Goal: Download file/media

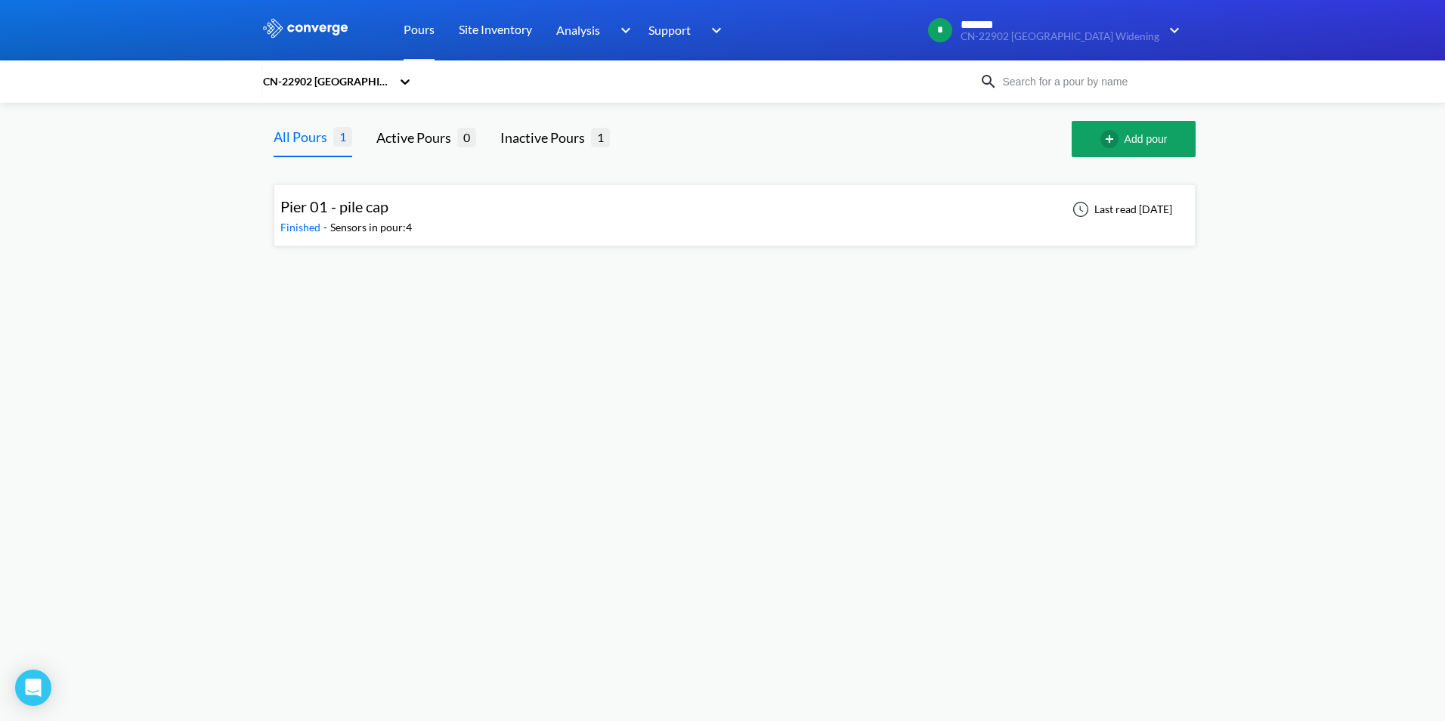
click at [474, 212] on div "Pier 01 - pile cap Finished - Sensors in pour: 4 Last read [DATE]" at bounding box center [734, 215] width 908 height 48
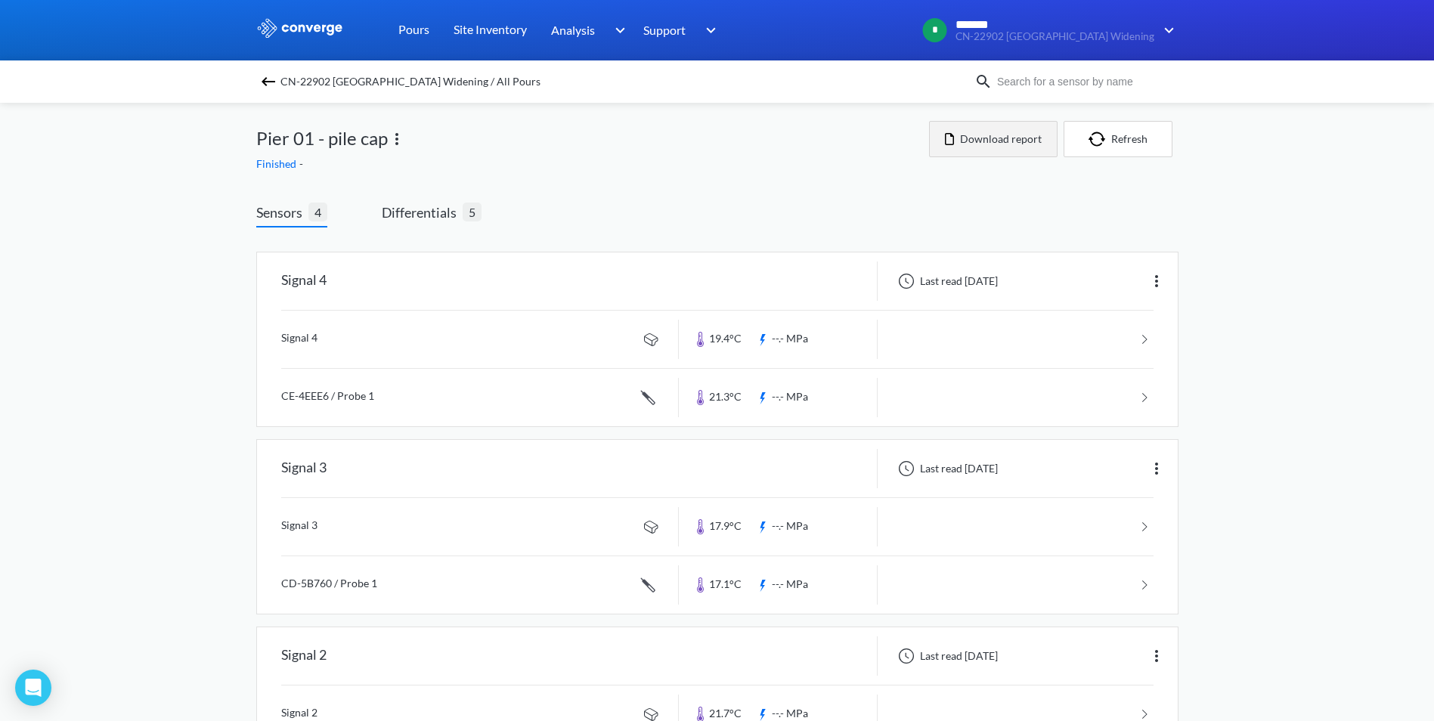
click at [998, 142] on button "Download report" at bounding box center [993, 139] width 128 height 36
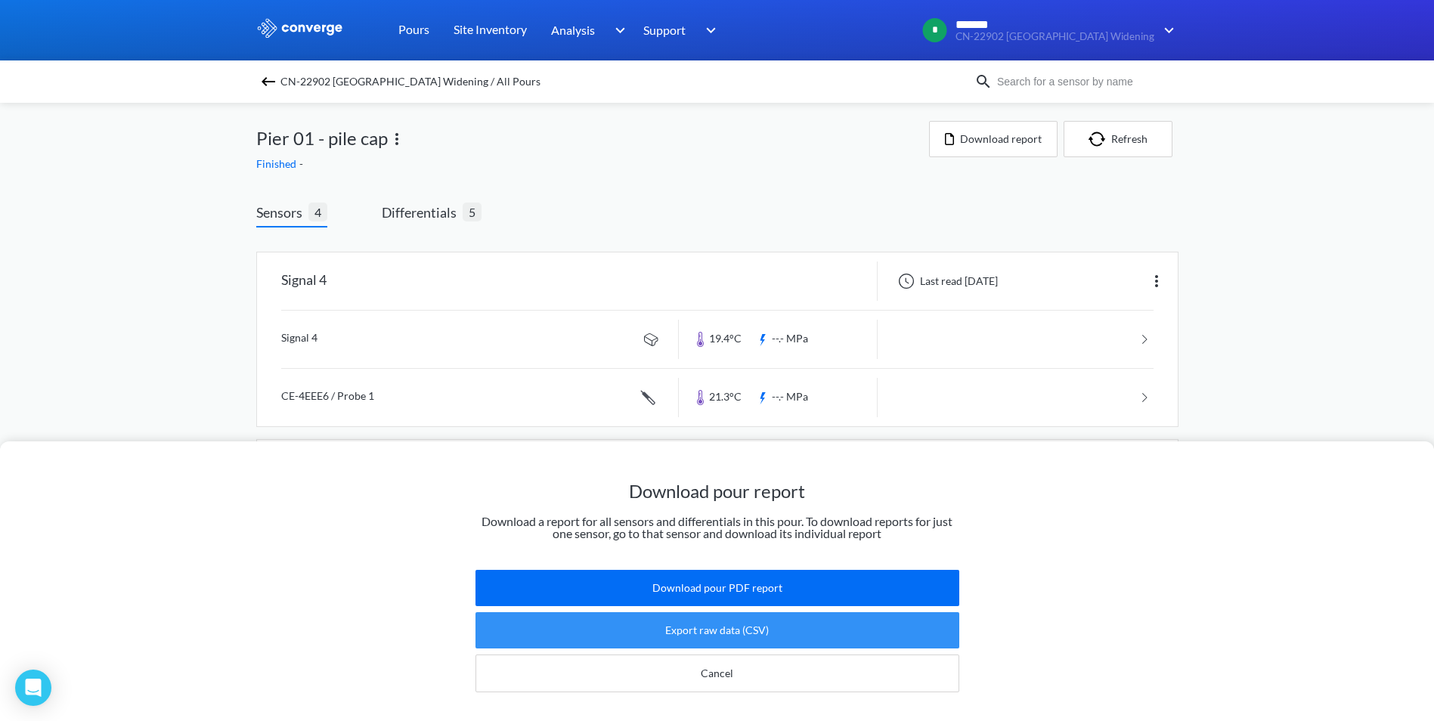
click at [781, 626] on button "Export raw data (CSV)" at bounding box center [717, 630] width 484 height 36
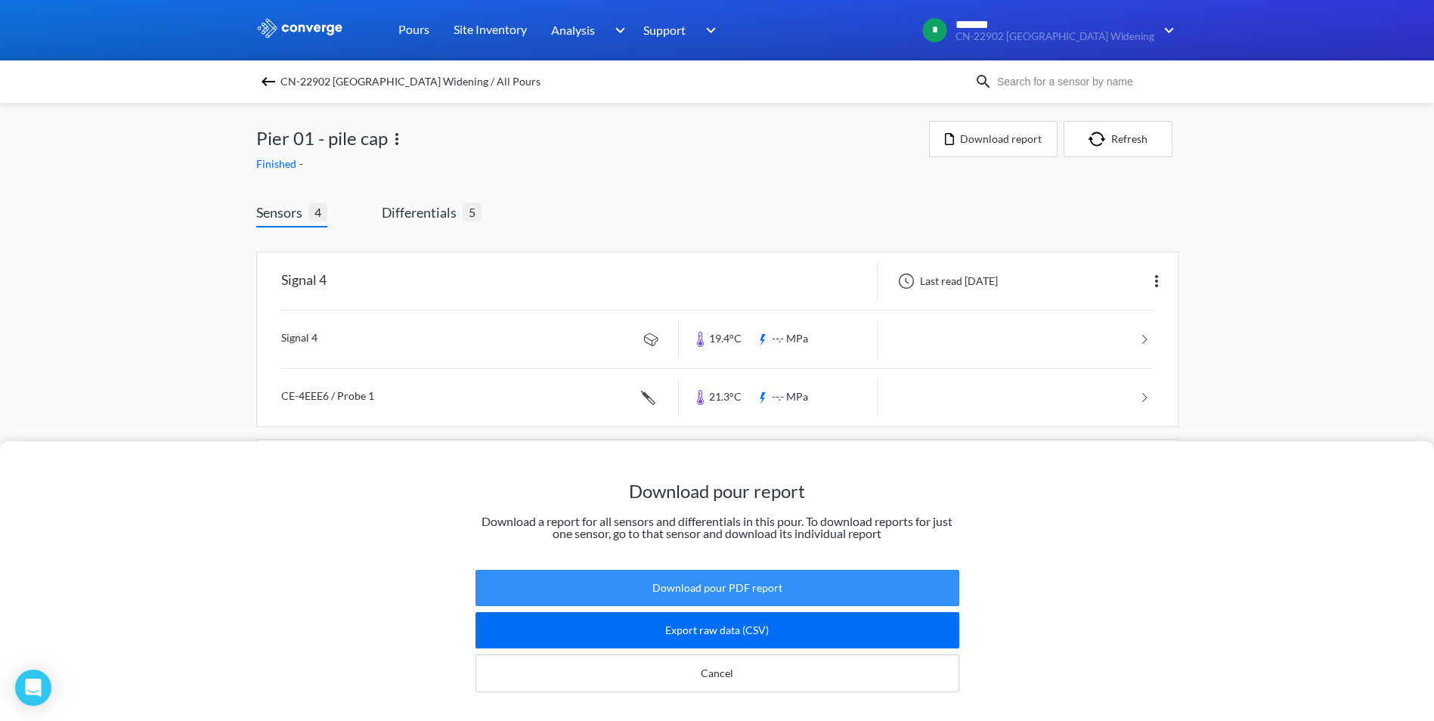
click at [788, 574] on button "Download pour PDF report" at bounding box center [717, 588] width 484 height 36
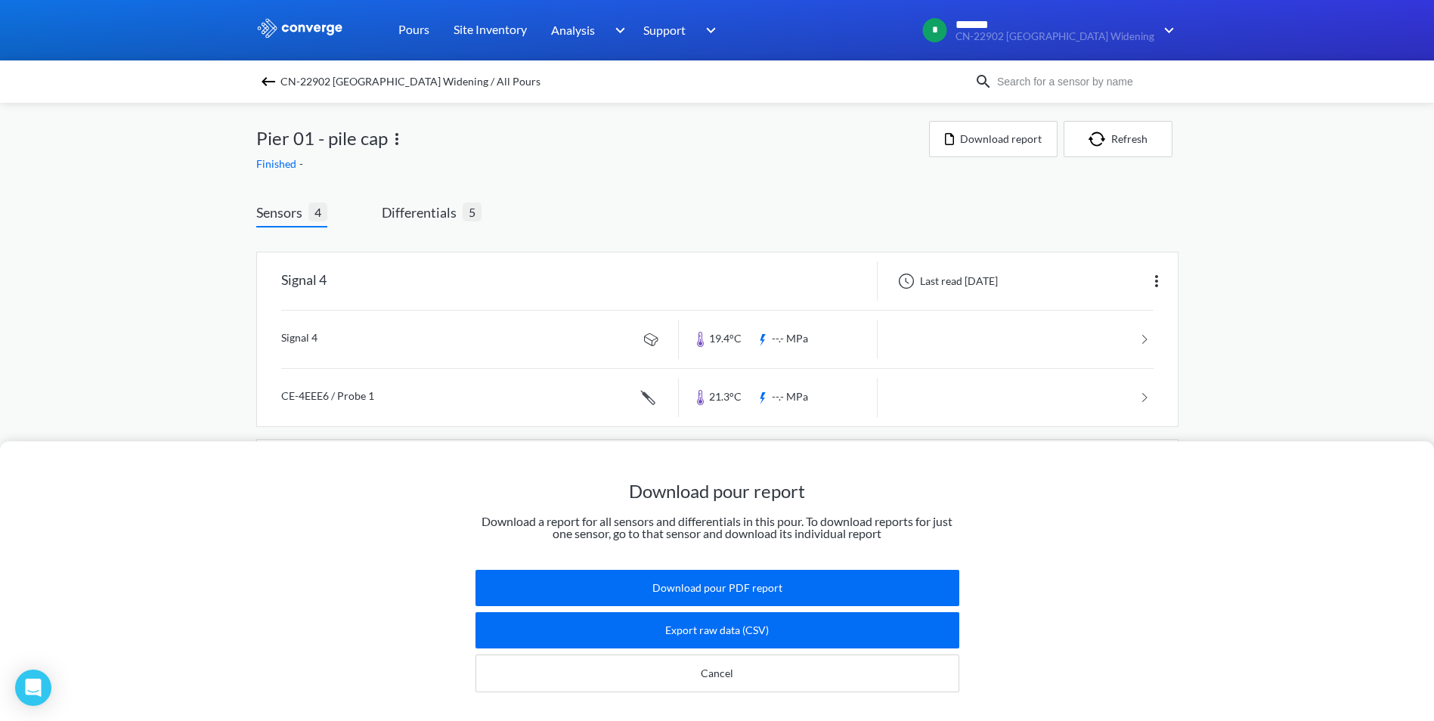
scroll to position [299, 0]
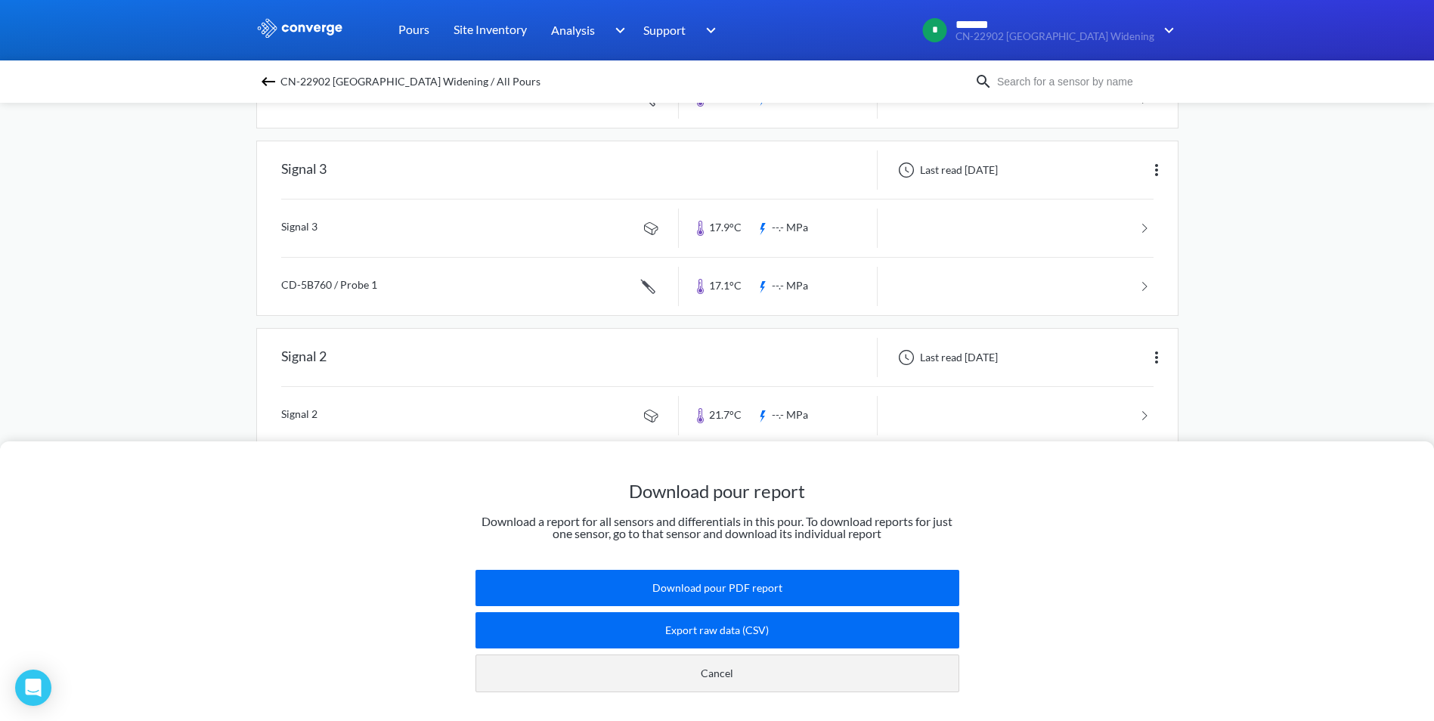
click at [806, 668] on button "Cancel" at bounding box center [717, 673] width 484 height 38
